Goal: Task Accomplishment & Management: Complete application form

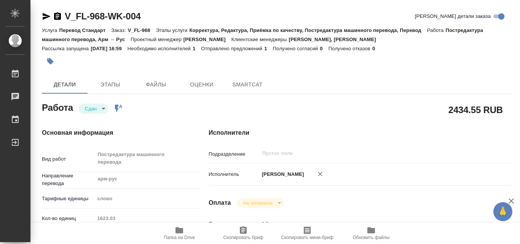
type textarea "x"
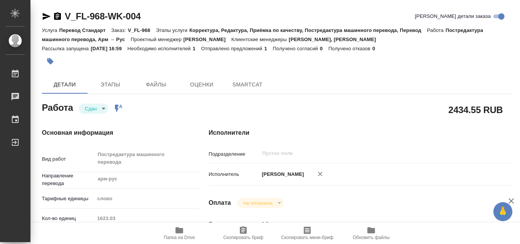
type textarea "x"
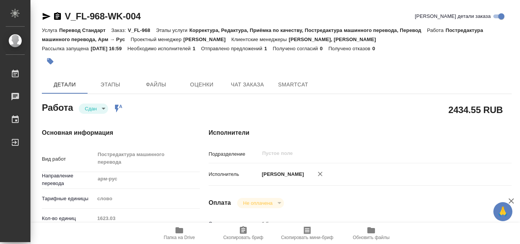
type textarea "x"
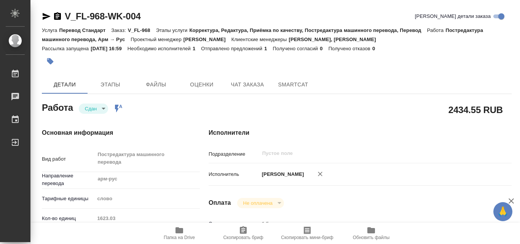
type textarea "x"
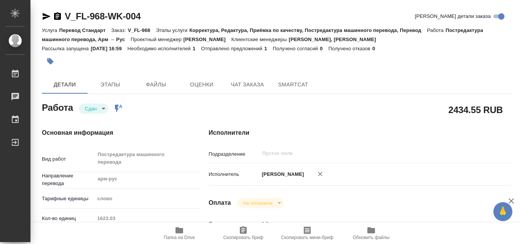
type textarea "x"
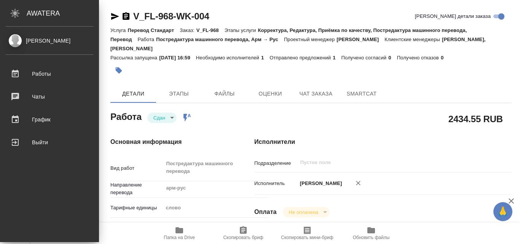
type textarea "x"
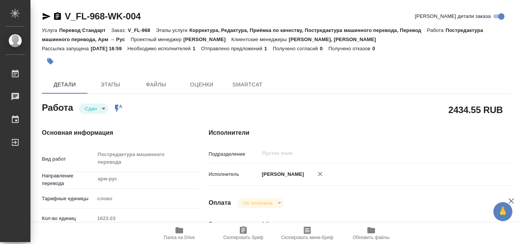
type textarea "x"
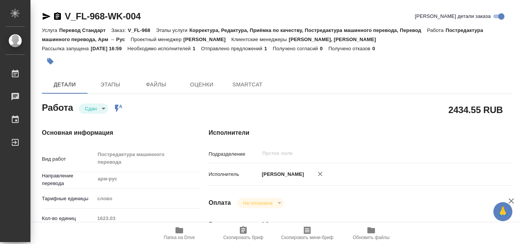
type textarea "x"
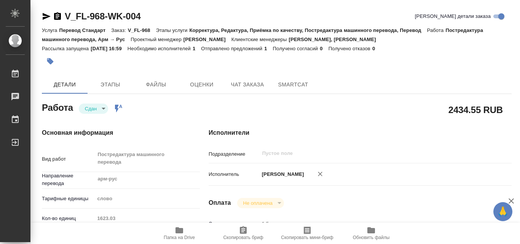
type textarea "x"
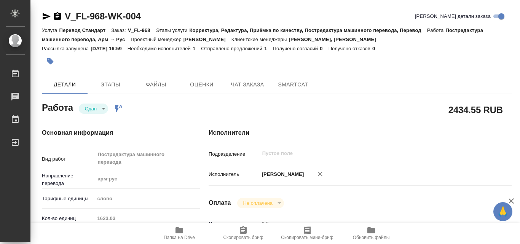
type textarea "x"
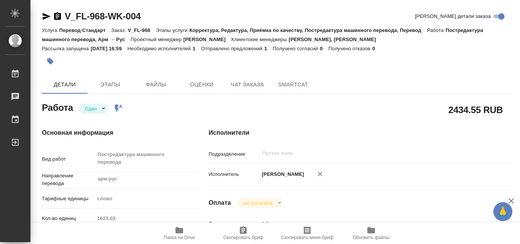
type textarea "x"
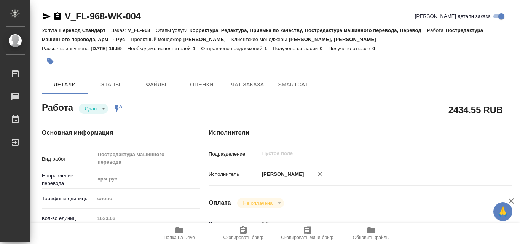
type textarea "x"
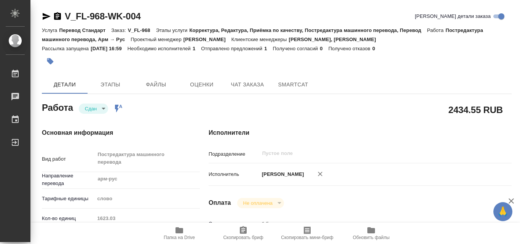
type textarea "x"
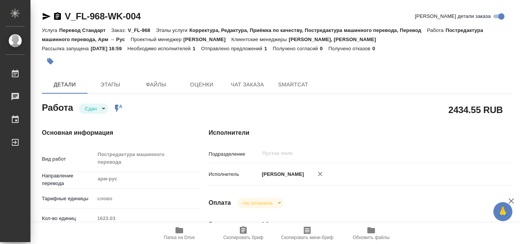
type textarea "x"
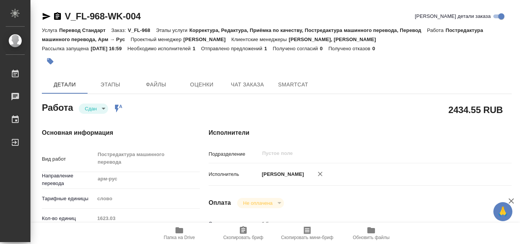
type textarea "x"
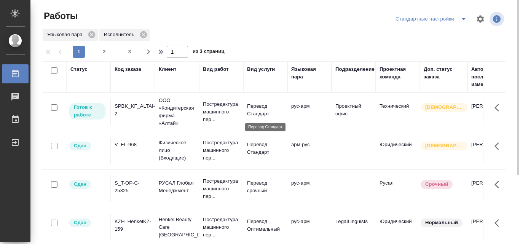
click at [260, 115] on p "Перевод Стандарт" at bounding box center [265, 109] width 37 height 15
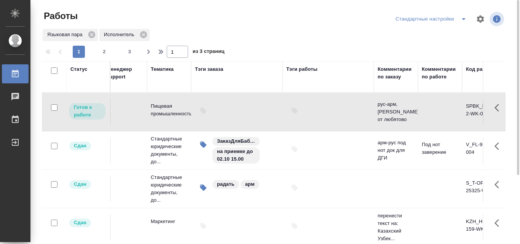
scroll to position [0, 1194]
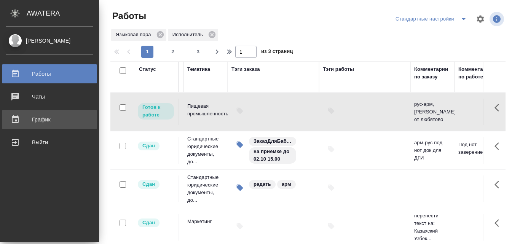
click at [42, 118] on div "График" at bounding box center [50, 119] width 88 height 11
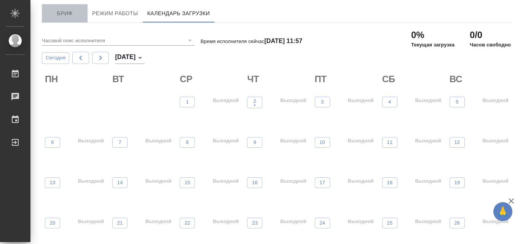
click at [64, 14] on span "Бриф" at bounding box center [64, 14] width 37 height 10
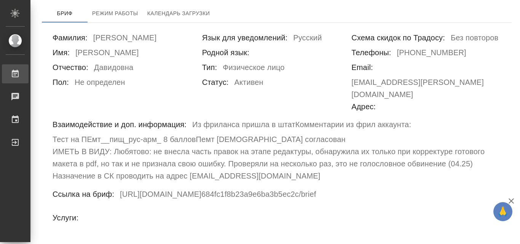
click at [14, 72] on div "Работы" at bounding box center [5, 73] width 19 height 11
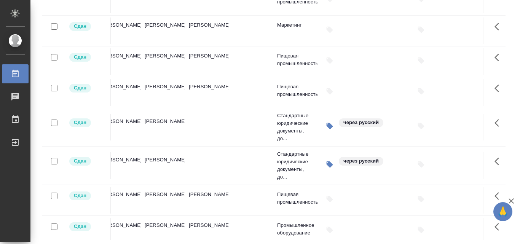
scroll to position [645, 1036]
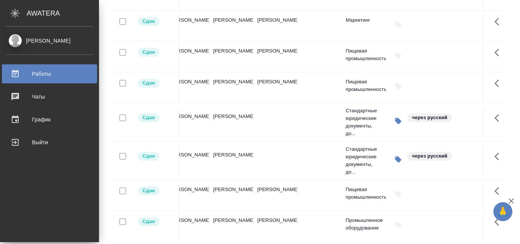
click at [21, 72] on div "Работы" at bounding box center [50, 73] width 88 height 11
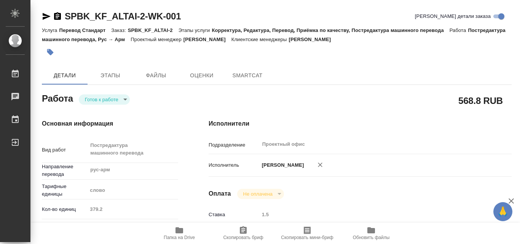
type textarea "x"
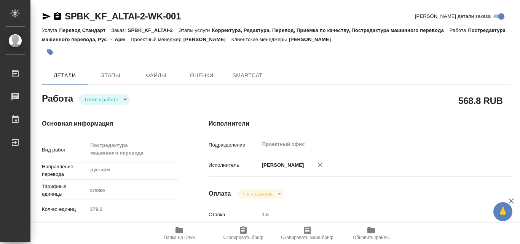
type textarea "x"
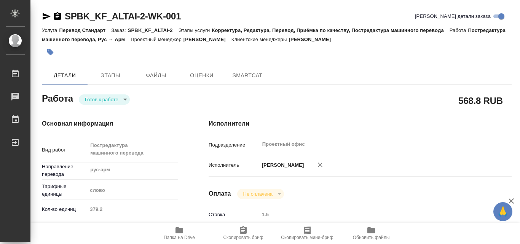
type textarea "x"
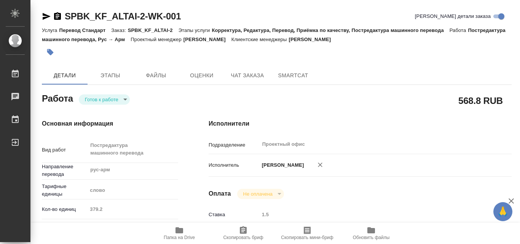
type textarea "x"
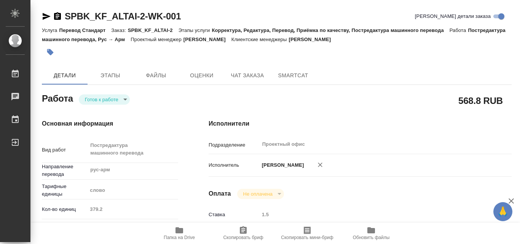
type textarea "x"
